Goal: Information Seeking & Learning: Find specific page/section

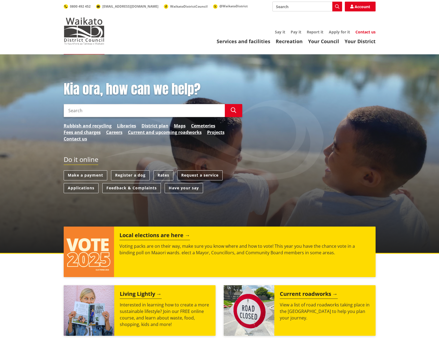
click at [362, 34] on link "Contact us" at bounding box center [365, 31] width 20 height 5
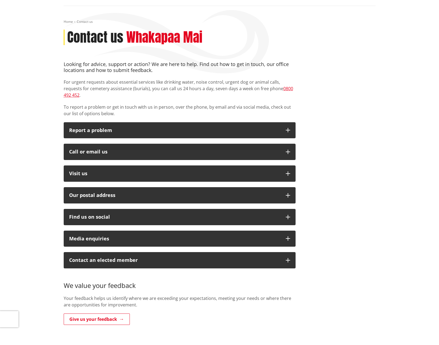
scroll to position [54, 0]
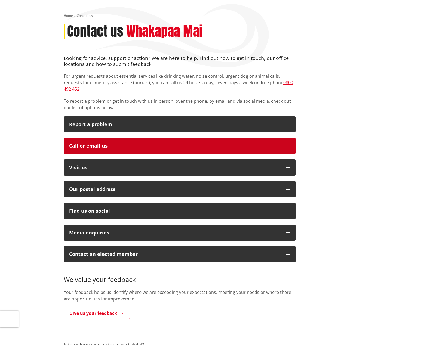
click at [289, 144] on icon "button" at bounding box center [288, 146] width 4 height 4
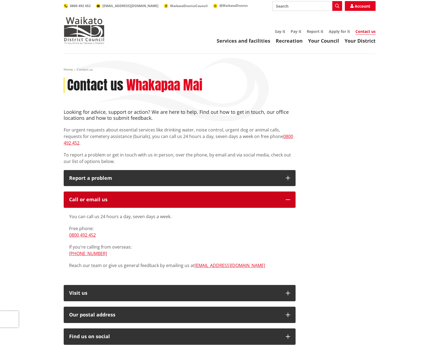
scroll to position [0, 0]
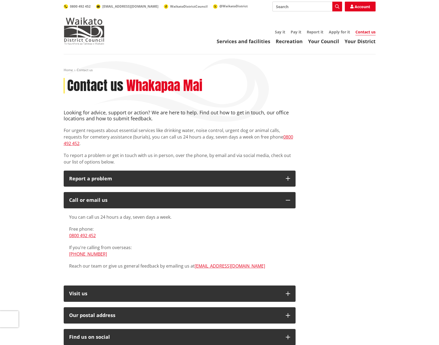
click at [292, 7] on input "Search" at bounding box center [307, 7] width 70 height 10
click at [286, 17] on div "Rates rebates" at bounding box center [307, 17] width 69 height 10
type input "Rates rebates"
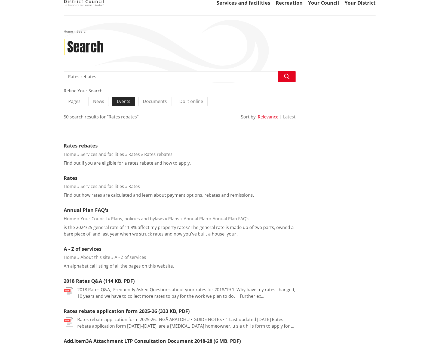
scroll to position [27, 0]
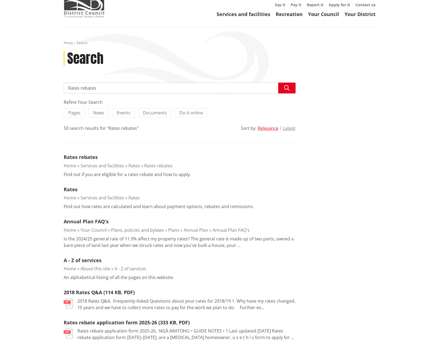
click at [90, 165] on link "Services and facilities" at bounding box center [103, 166] width 44 height 6
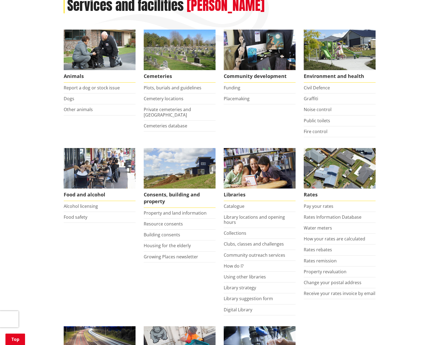
scroll to position [82, 0]
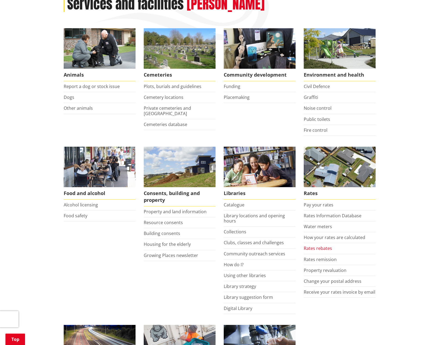
click at [316, 248] on link "Rates rebates" at bounding box center [318, 249] width 28 height 6
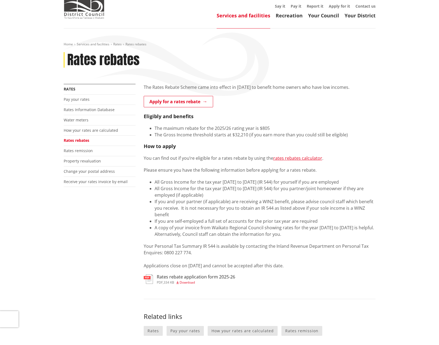
scroll to position [27, 0]
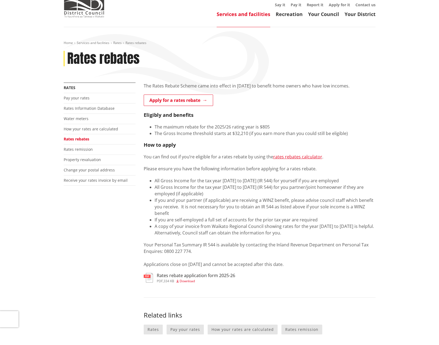
click at [152, 279] on img at bounding box center [148, 278] width 9 height 10
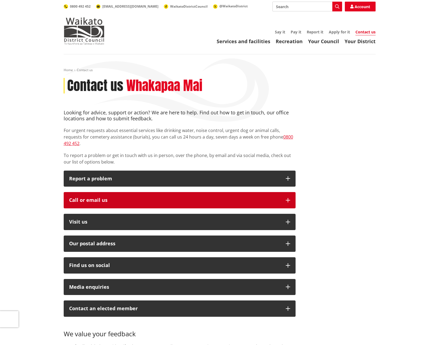
click at [289, 198] on icon "button" at bounding box center [288, 200] width 4 height 4
